Goal: Task Accomplishment & Management: Use online tool/utility

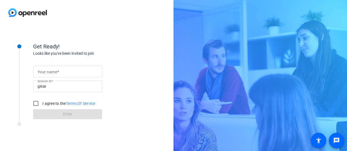
click at [66, 73] on input "Your name" at bounding box center [68, 71] width 60 height 7
type input "[PERSON_NAME]"
click at [36, 102] on input "I agree to the Terms Of Service" at bounding box center [35, 103] width 11 height 11
checkbox input "true"
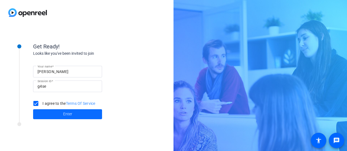
click at [74, 114] on span at bounding box center [67, 113] width 69 height 13
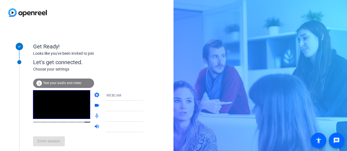
click at [146, 94] on icon at bounding box center [149, 95] width 7 height 7
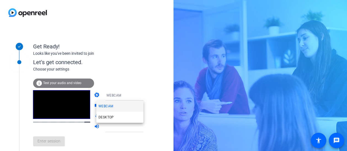
click at [145, 64] on div at bounding box center [173, 75] width 347 height 151
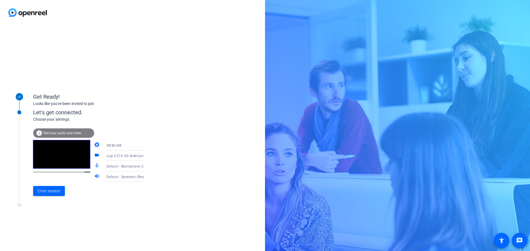
click at [65, 145] on video at bounding box center [61, 154] width 57 height 29
click at [52, 150] on span "Enter session" at bounding box center [49, 191] width 23 height 6
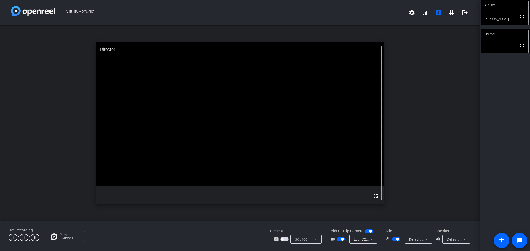
click at [347, 150] on div "Default - Speakers (Realtek(R) Audio)" at bounding box center [455, 239] width 16 height 7
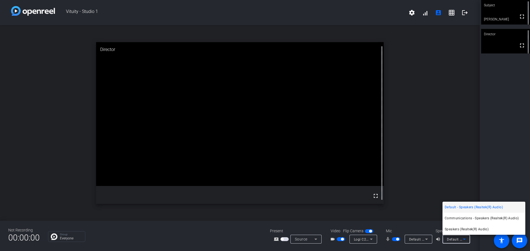
click at [347, 137] on div at bounding box center [265, 125] width 530 height 251
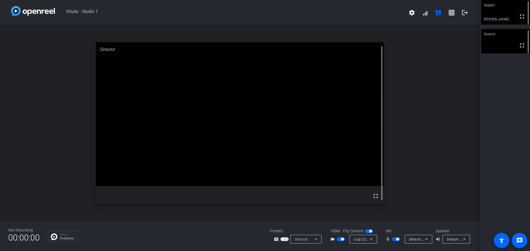
click at [347, 150] on div "open_in_new Director fullscreen" at bounding box center [239, 123] width 479 height 196
click at [341, 150] on span "button" at bounding box center [342, 239] width 3 height 3
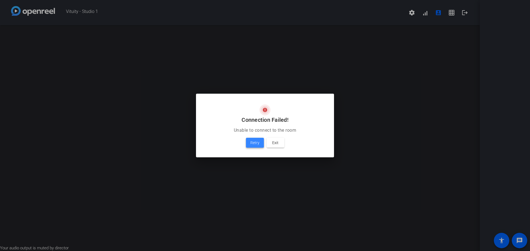
click at [253, 143] on span "Retry" at bounding box center [254, 143] width 9 height 7
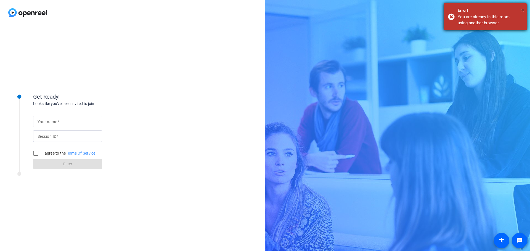
click at [521, 9] on span "×" at bounding box center [522, 10] width 3 height 7
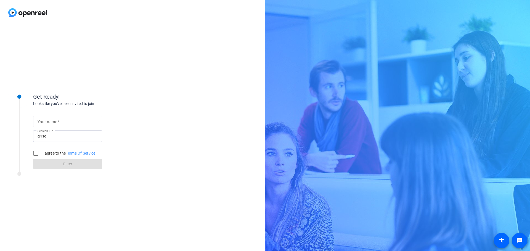
click at [58, 119] on input "Your name" at bounding box center [68, 121] width 60 height 7
type input "[PERSON_NAME]"
click at [31, 153] on input "I agree to the Terms Of Service" at bounding box center [35, 153] width 11 height 11
checkbox input "true"
click at [63, 161] on span at bounding box center [67, 163] width 69 height 13
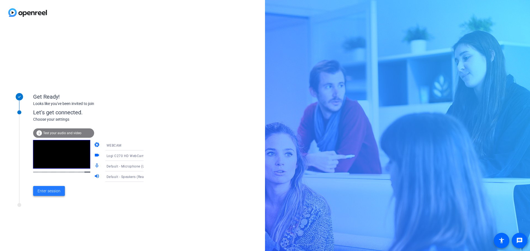
click at [57, 192] on span "Enter session" at bounding box center [49, 191] width 23 height 6
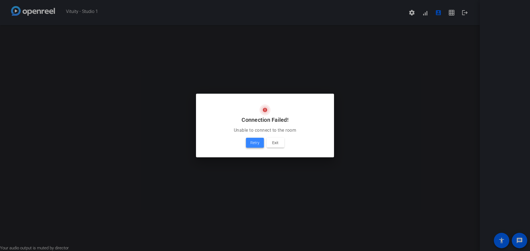
click at [255, 143] on span "Retry" at bounding box center [254, 143] width 9 height 7
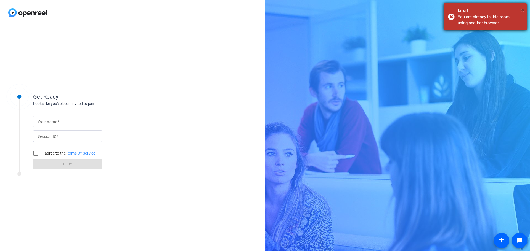
click at [523, 9] on span "×" at bounding box center [522, 10] width 3 height 7
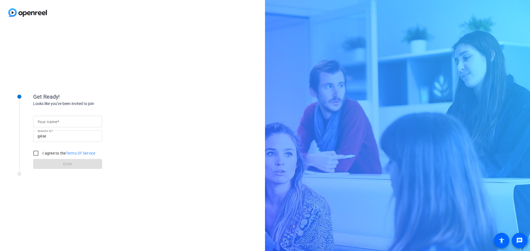
click at [76, 120] on input "Your name" at bounding box center [68, 121] width 60 height 7
type input "[PERSON_NAME]"
click at [35, 154] on input "I agree to the Terms Of Service" at bounding box center [35, 153] width 11 height 11
checkbox input "true"
click at [74, 165] on span at bounding box center [67, 163] width 69 height 13
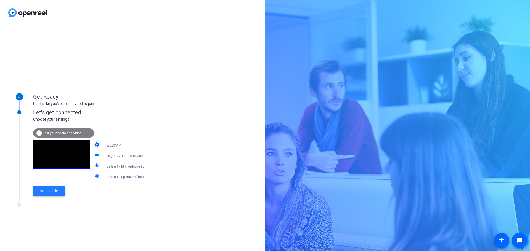
click at [54, 191] on span "Enter session" at bounding box center [49, 191] width 23 height 6
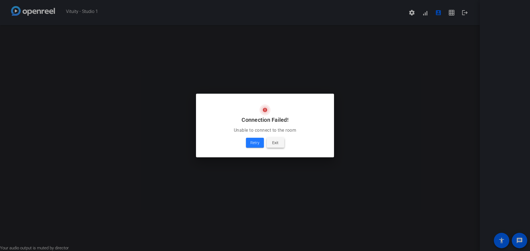
click at [276, 144] on span "Exit" at bounding box center [275, 143] width 6 height 7
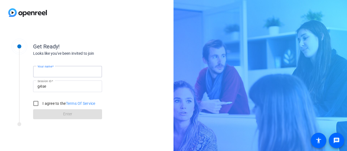
click at [70, 71] on input "Your name" at bounding box center [68, 71] width 60 height 7
type input "Grace Maxwell"
click at [35, 105] on input "I agree to the Terms Of Service" at bounding box center [35, 103] width 11 height 11
checkbox input "true"
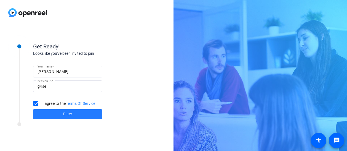
click at [73, 112] on span at bounding box center [67, 113] width 69 height 13
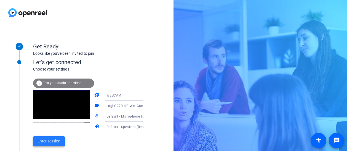
click at [49, 141] on span "Enter session" at bounding box center [49, 141] width 23 height 6
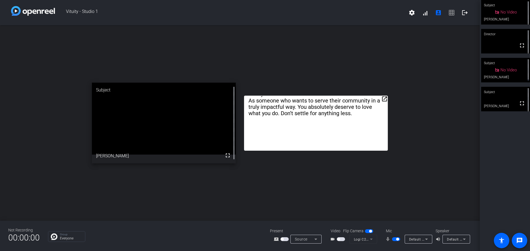
click at [347, 150] on span "button" at bounding box center [397, 239] width 3 height 3
click at [347, 150] on span "button" at bounding box center [393, 239] width 3 height 3
click at [347, 150] on span "button" at bounding box center [397, 239] width 3 height 3
click at [347, 150] on span "button" at bounding box center [393, 239] width 3 height 3
click at [347, 150] on span "button" at bounding box center [397, 239] width 3 height 3
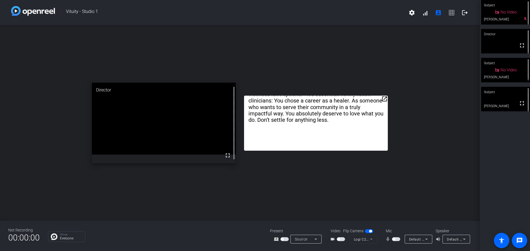
click at [347, 150] on span "button" at bounding box center [396, 239] width 8 height 4
click at [347, 150] on span "button" at bounding box center [397, 239] width 3 height 3
click at [347, 150] on span "button" at bounding box center [393, 239] width 3 height 3
click at [347, 150] on span "button" at bounding box center [397, 239] width 3 height 3
click at [159, 7] on span "Vituity - Studio 1" at bounding box center [230, 12] width 350 height 13
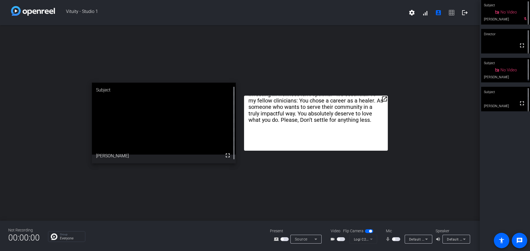
click at [347, 150] on span "button" at bounding box center [396, 239] width 8 height 4
click at [347, 150] on span "button" at bounding box center [397, 239] width 3 height 3
click at [347, 150] on span "button" at bounding box center [396, 239] width 8 height 4
click at [347, 150] on span "button" at bounding box center [397, 239] width 3 height 3
click at [347, 150] on span "button" at bounding box center [393, 239] width 3 height 3
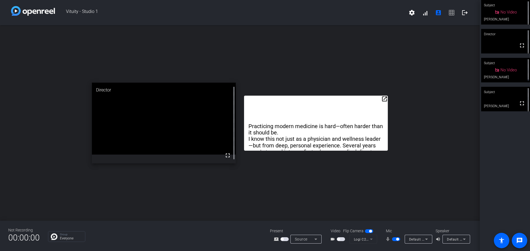
click at [347, 150] on span "button" at bounding box center [396, 239] width 8 height 4
click at [347, 150] on span "button" at bounding box center [393, 239] width 3 height 3
